Goal: Information Seeking & Learning: Learn about a topic

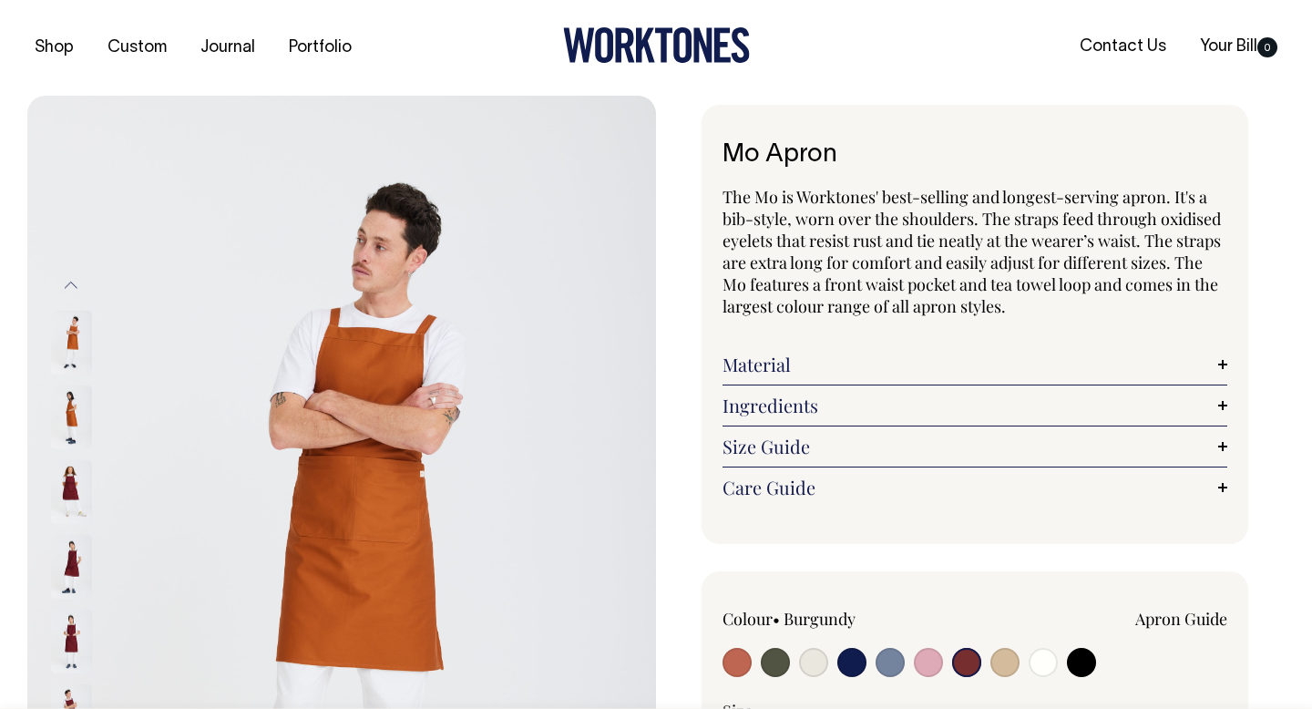
scroll to position [149, 0]
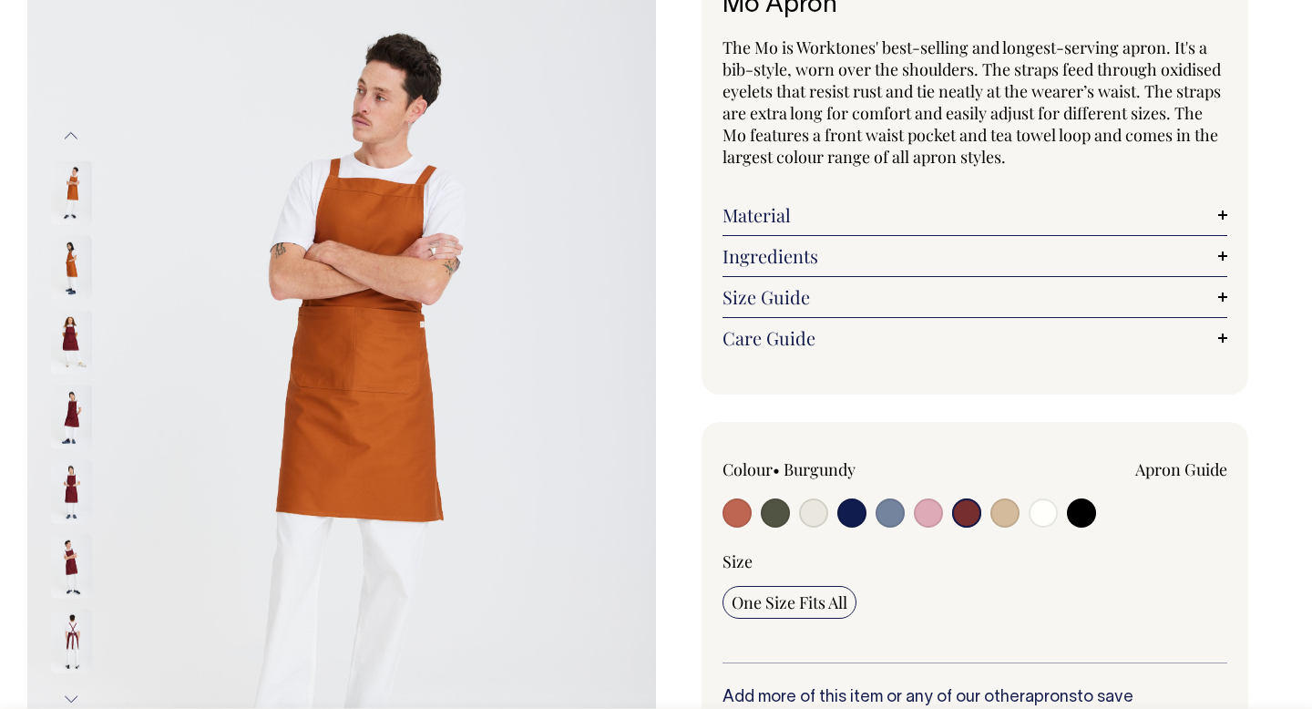
click at [966, 510] on input "radio" at bounding box center [966, 512] width 29 height 29
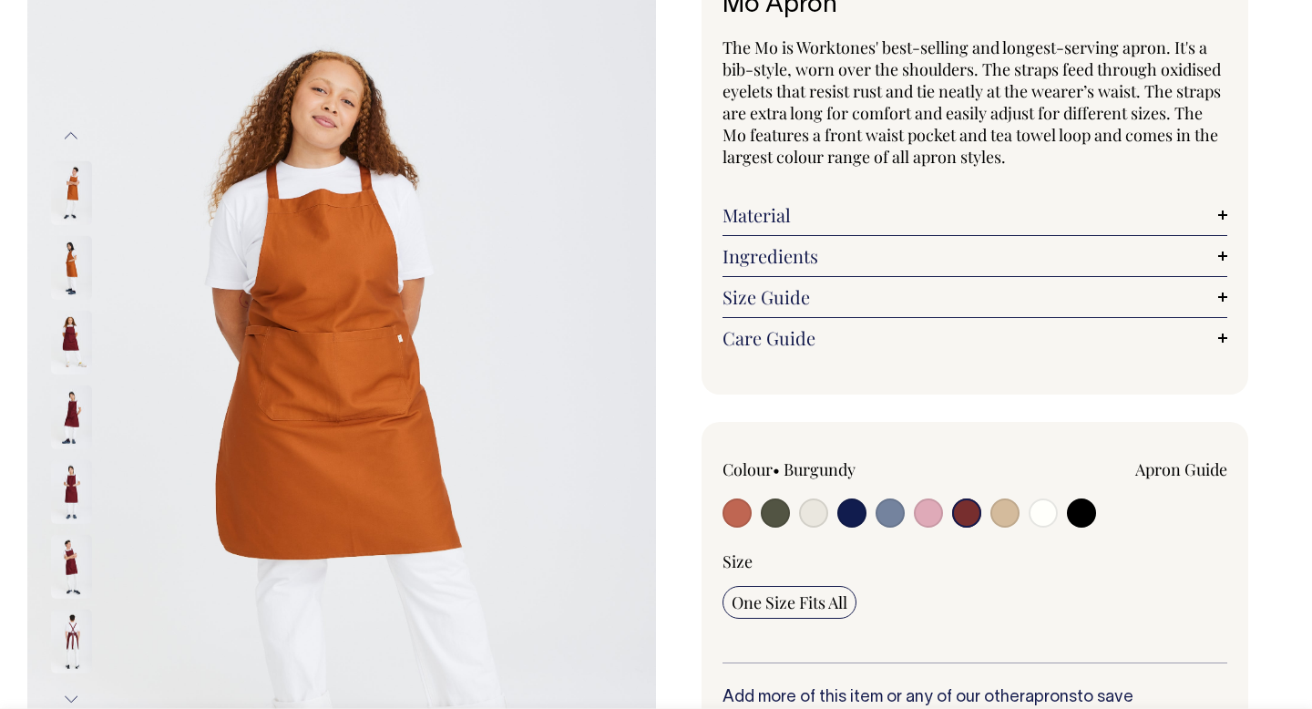
click at [69, 411] on img at bounding box center [71, 417] width 41 height 64
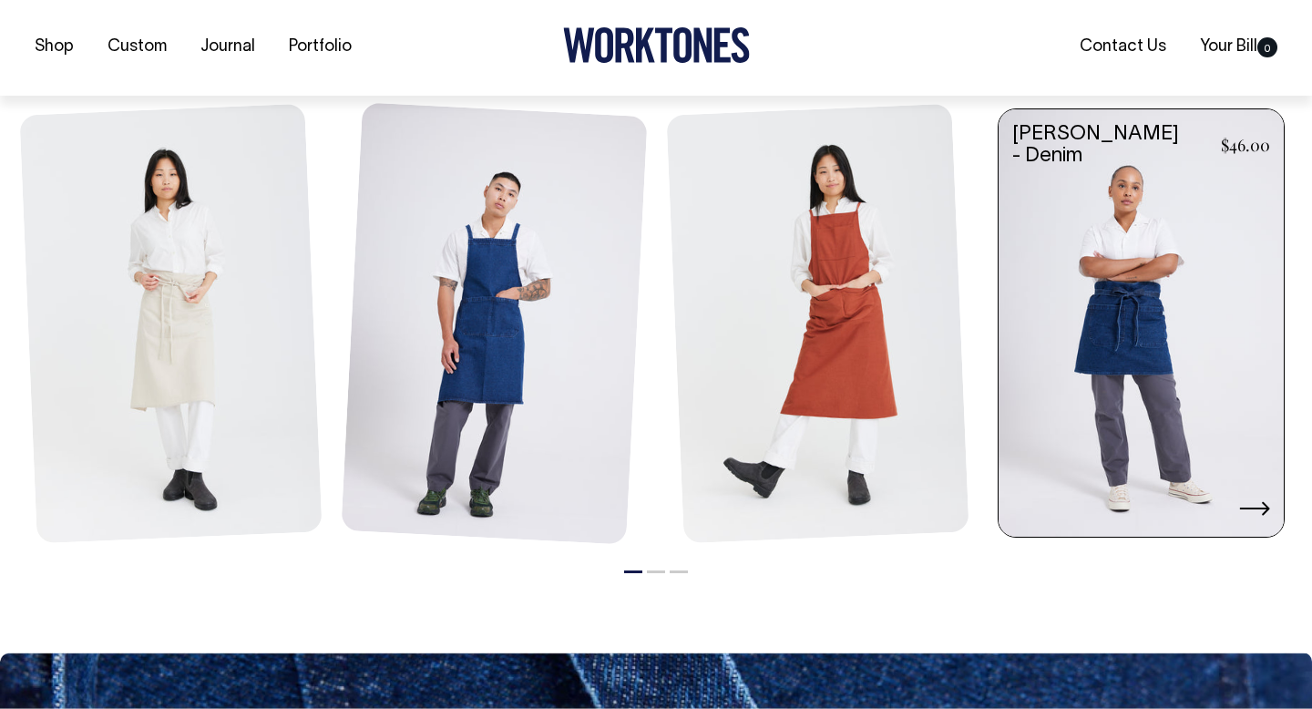
scroll to position [2211, 0]
click at [1083, 344] on link at bounding box center [1140, 324] width 285 height 432
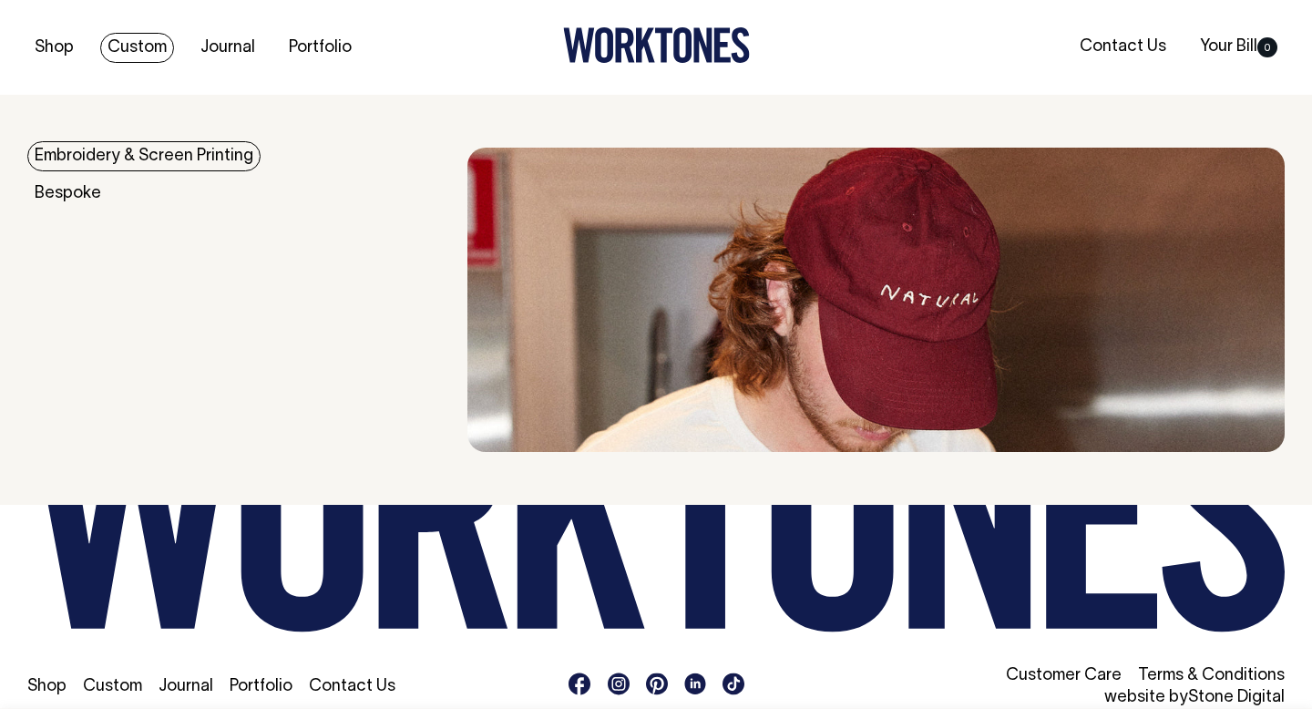
scroll to position [2897, 0]
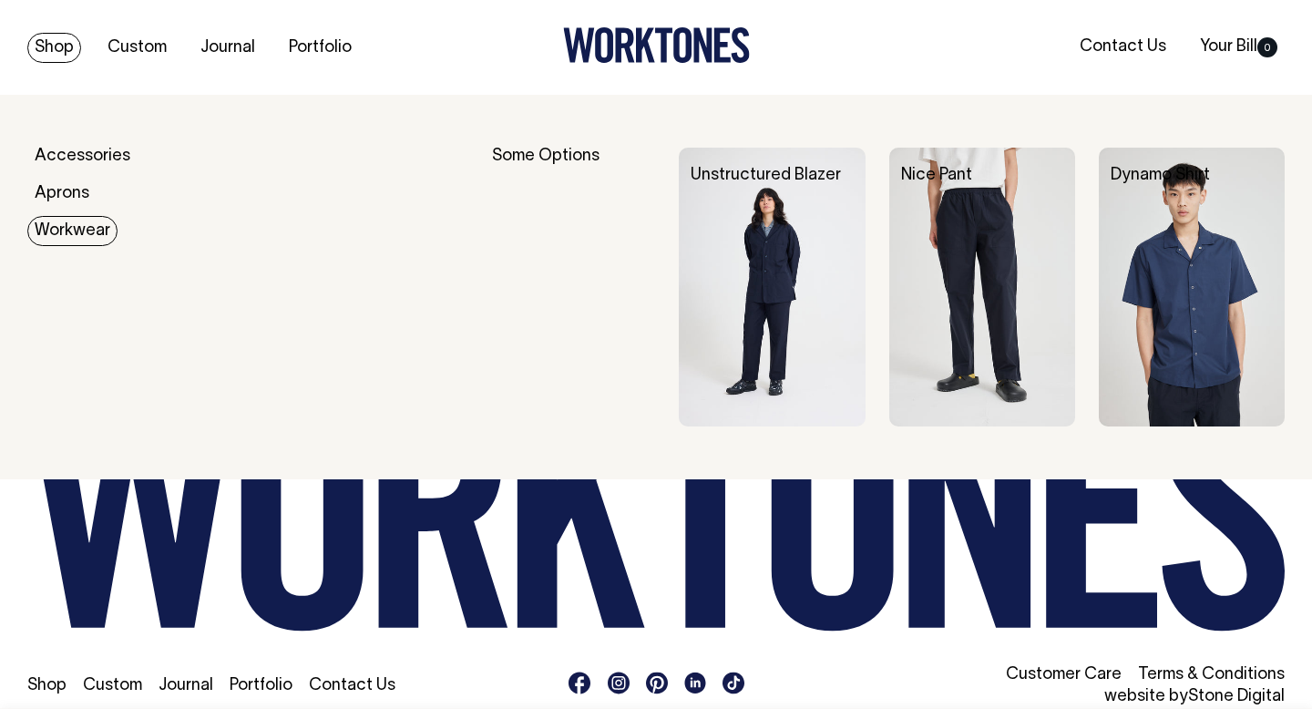
click at [76, 240] on link "Workwear" at bounding box center [72, 231] width 90 height 30
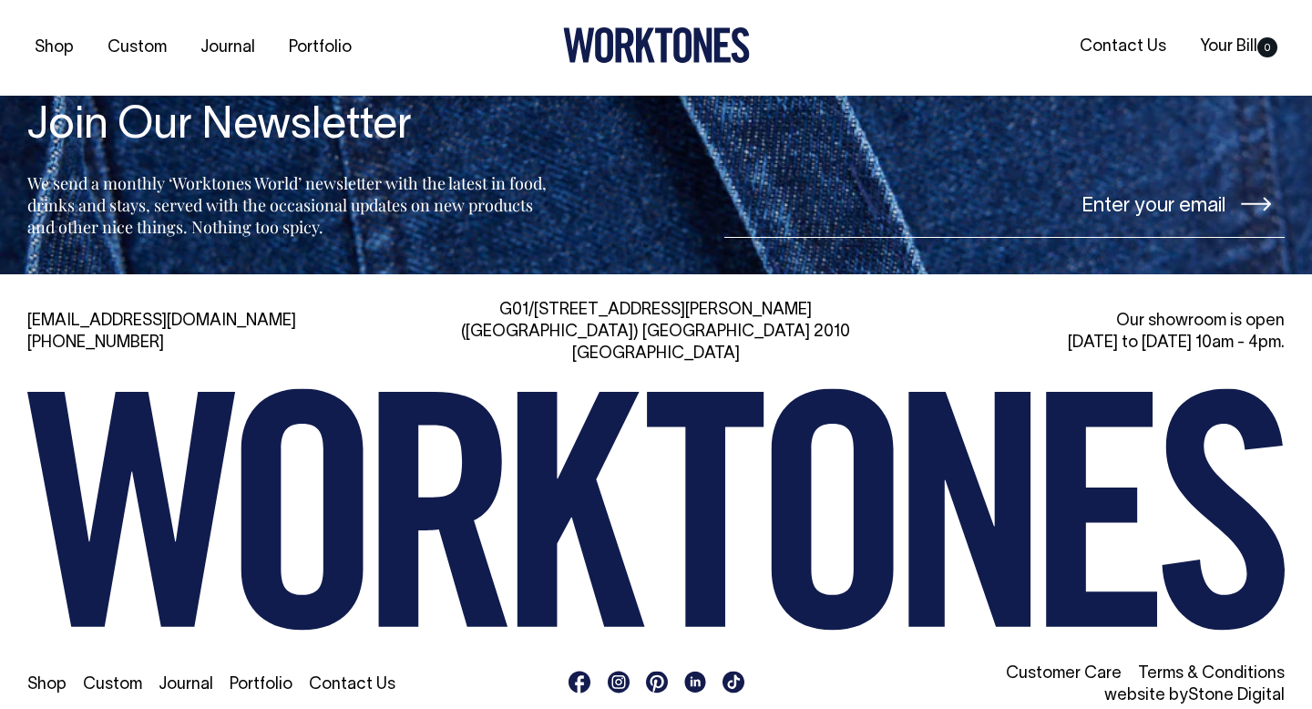
scroll to position [1700, 0]
